Goal: Task Accomplishment & Management: Manage account settings

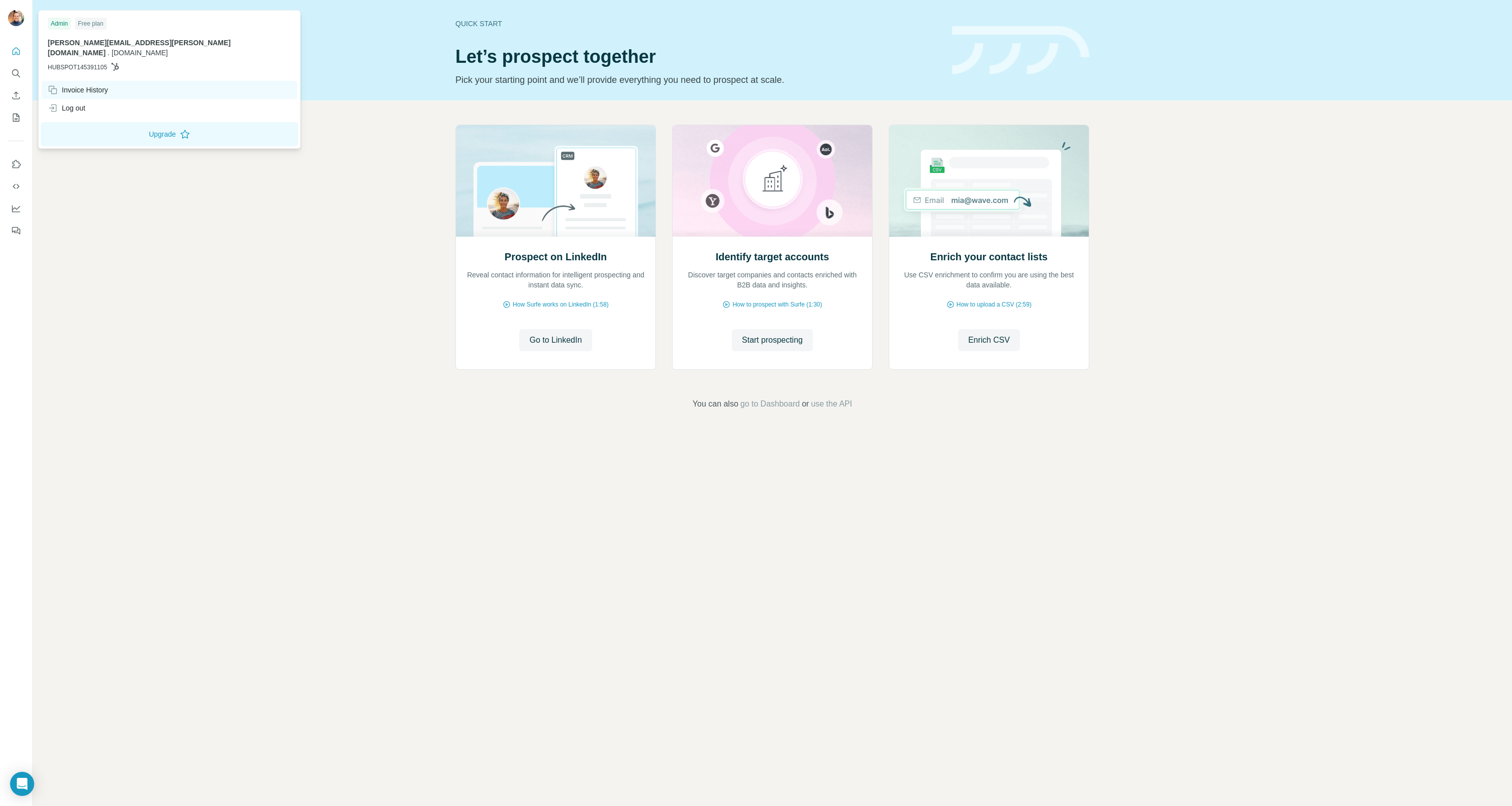
click at [102, 85] on div "Invoice History" at bounding box center [78, 90] width 60 height 10
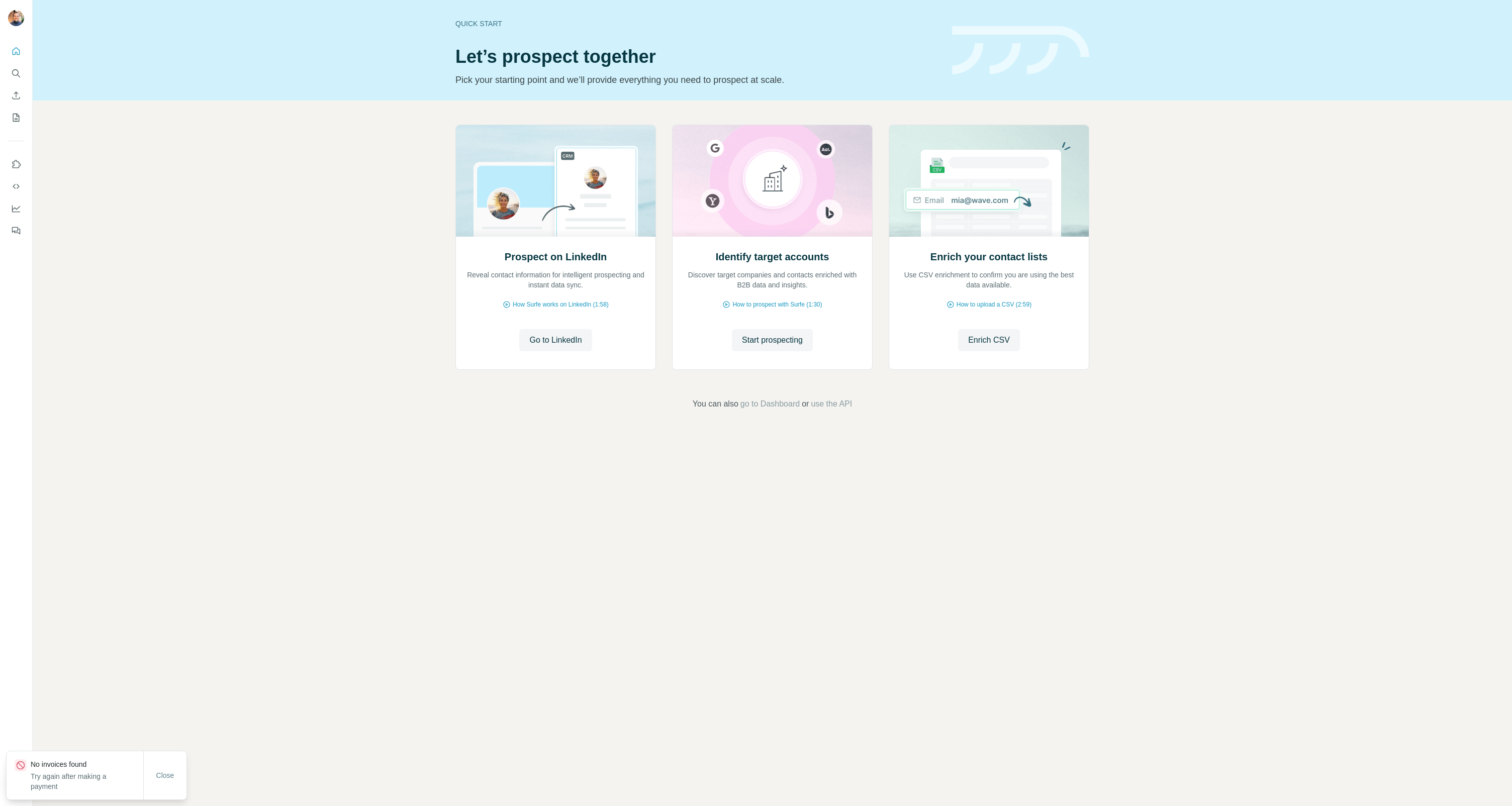
click at [258, 364] on div "Prospect on LinkedIn Reveal contact information for intelligent prospecting and…" at bounding box center [772, 267] width 1479 height 334
click at [252, 372] on div "Prospect on LinkedIn Reveal contact information for intelligent prospecting and…" at bounding box center [772, 267] width 1479 height 334
